Goal: Task Accomplishment & Management: Manage account settings

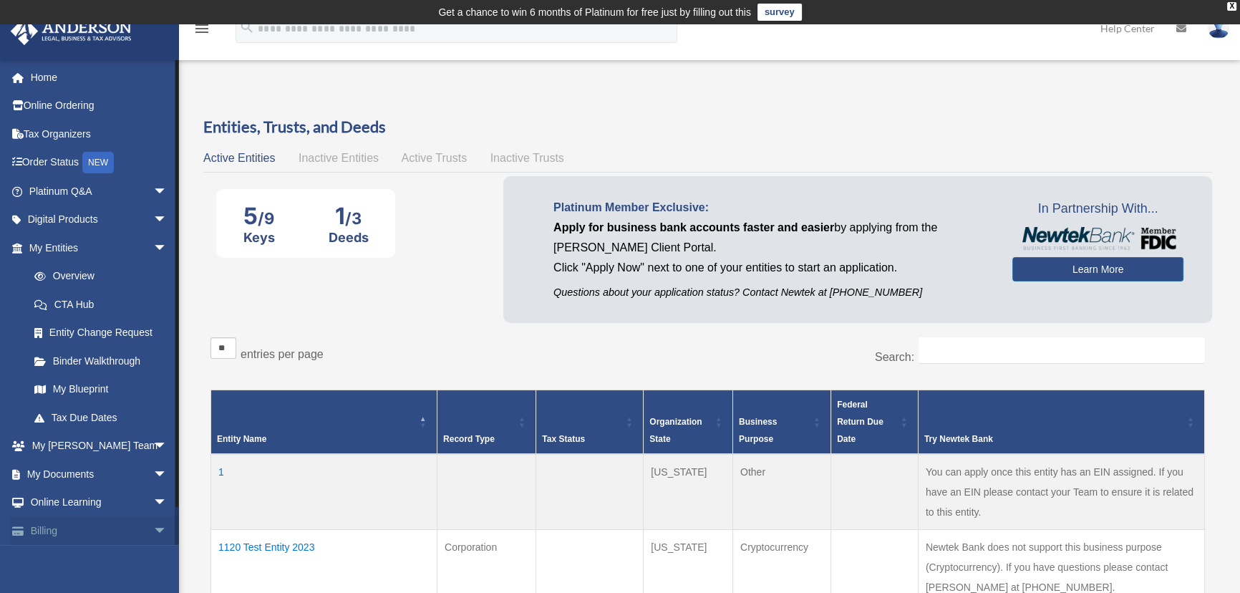
click at [51, 530] on link "Billing arrow_drop_down" at bounding box center [99, 530] width 179 height 29
click at [153, 532] on span "arrow_drop_down" at bounding box center [167, 530] width 29 height 29
click at [153, 532] on span "arrow_drop_up" at bounding box center [167, 530] width 29 height 29
click at [153, 525] on span "arrow_drop_down" at bounding box center [167, 530] width 29 height 29
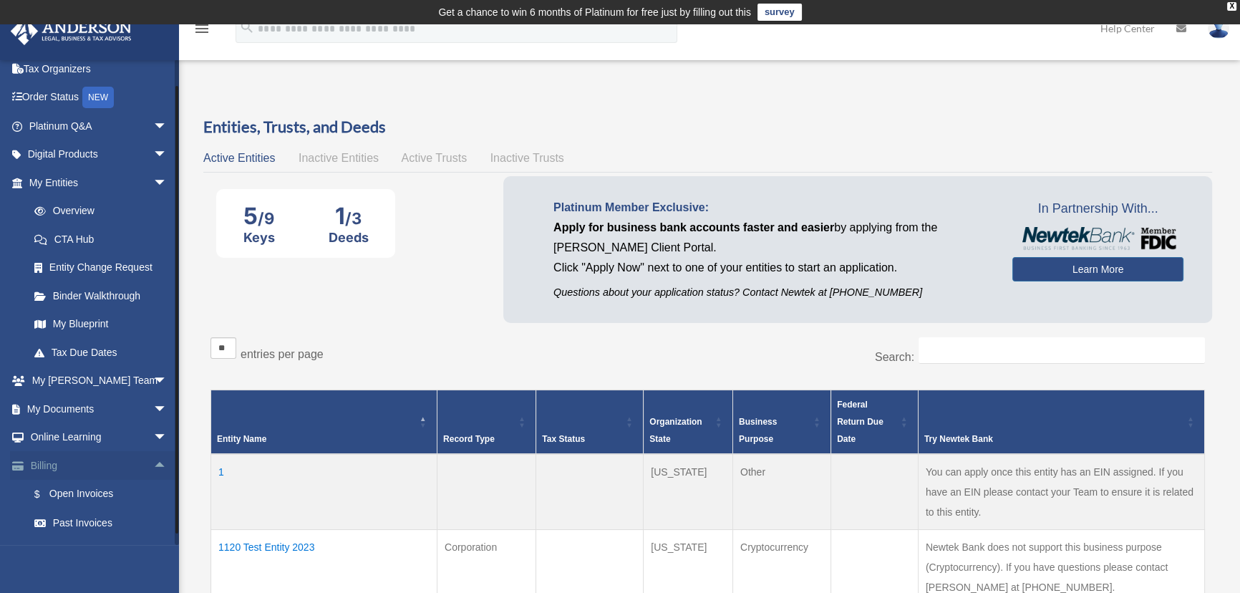
scroll to position [116, 0]
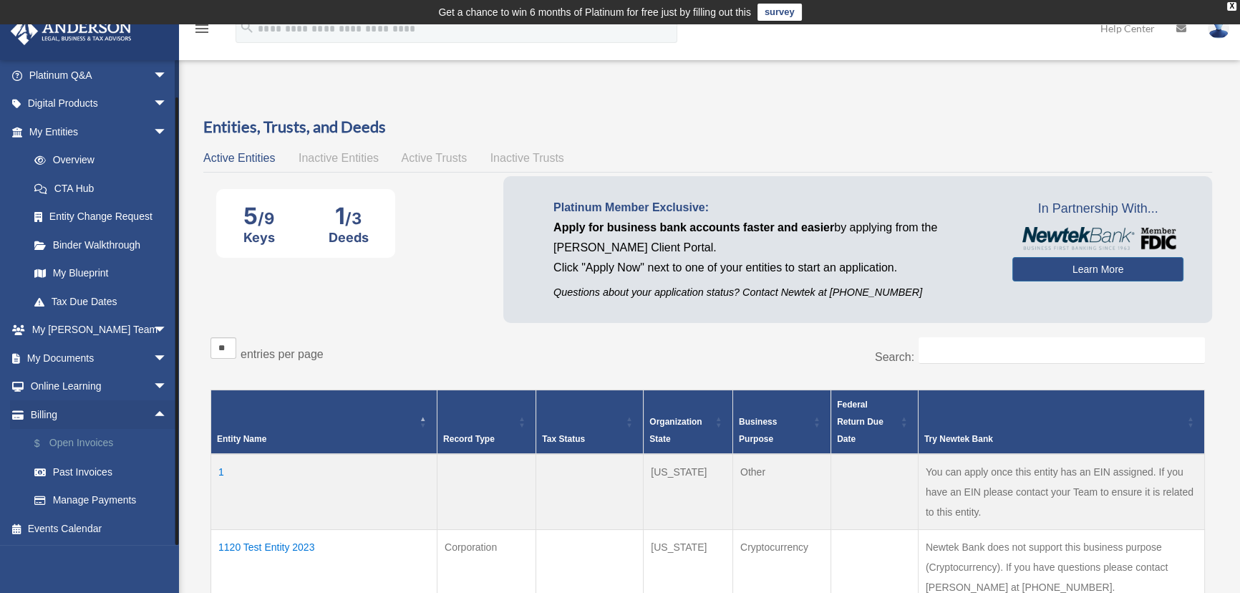
drag, startPoint x: 69, startPoint y: 440, endPoint x: 93, endPoint y: 443, distance: 24.5
click at [69, 441] on link "$ Open Invoices" at bounding box center [104, 443] width 169 height 29
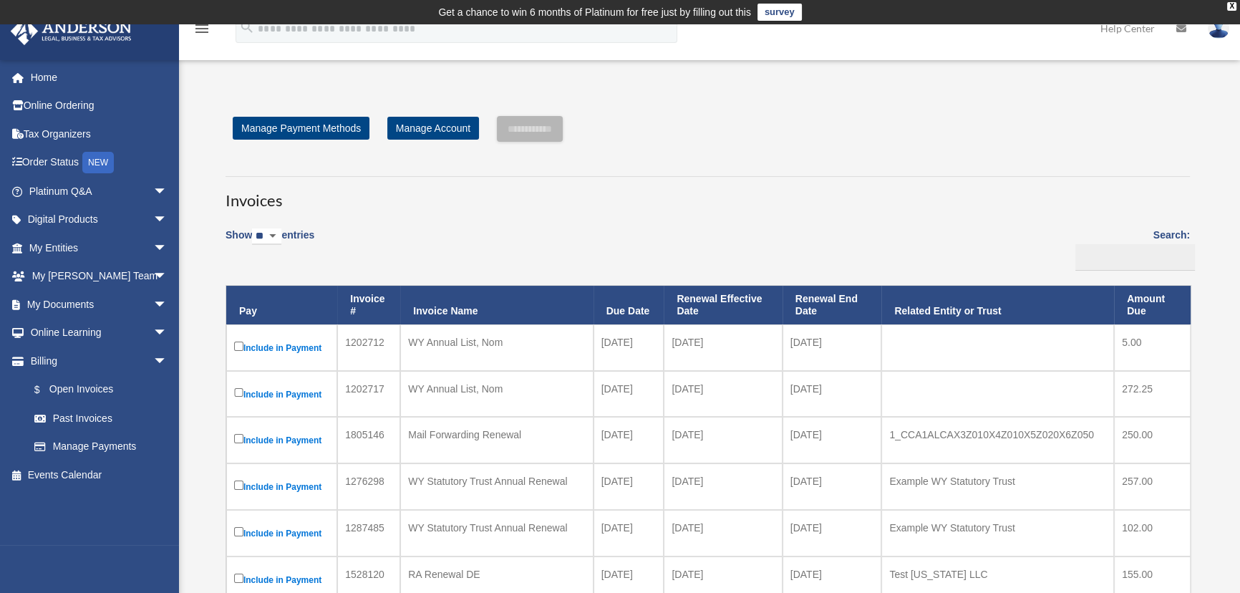
click at [518, 222] on div "Show ** ** ** *** entries Search: Pay Invoice # Invoice Name Due Date Renewal E…" at bounding box center [707, 529] width 964 height 621
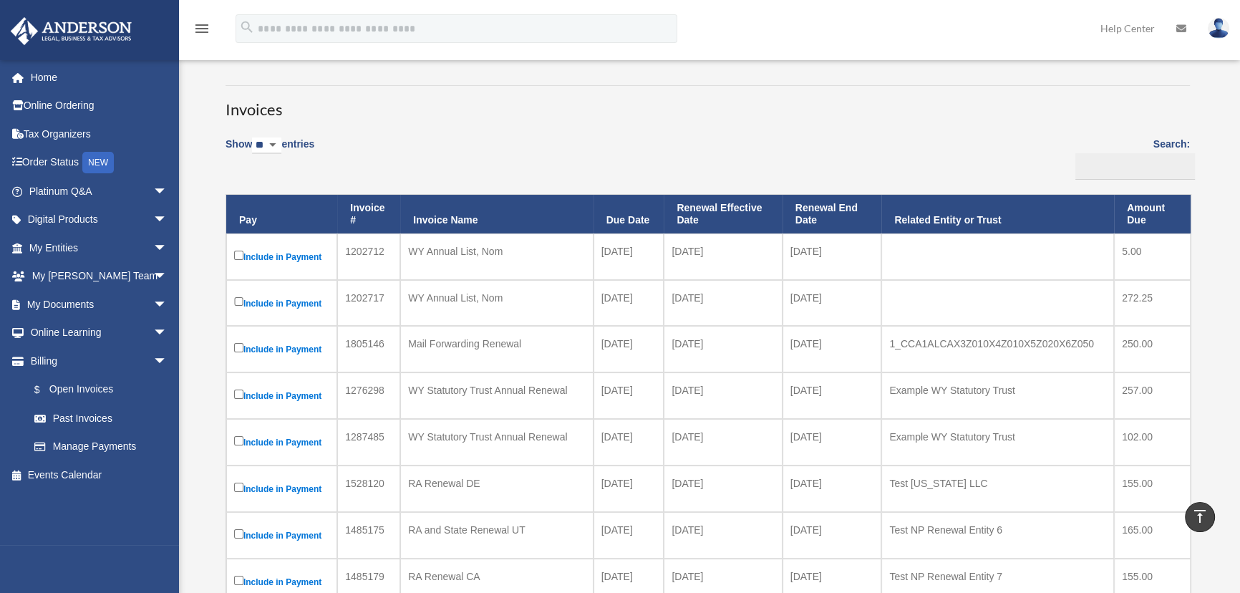
scroll to position [64, 0]
